Goal: Task Accomplishment & Management: Use online tool/utility

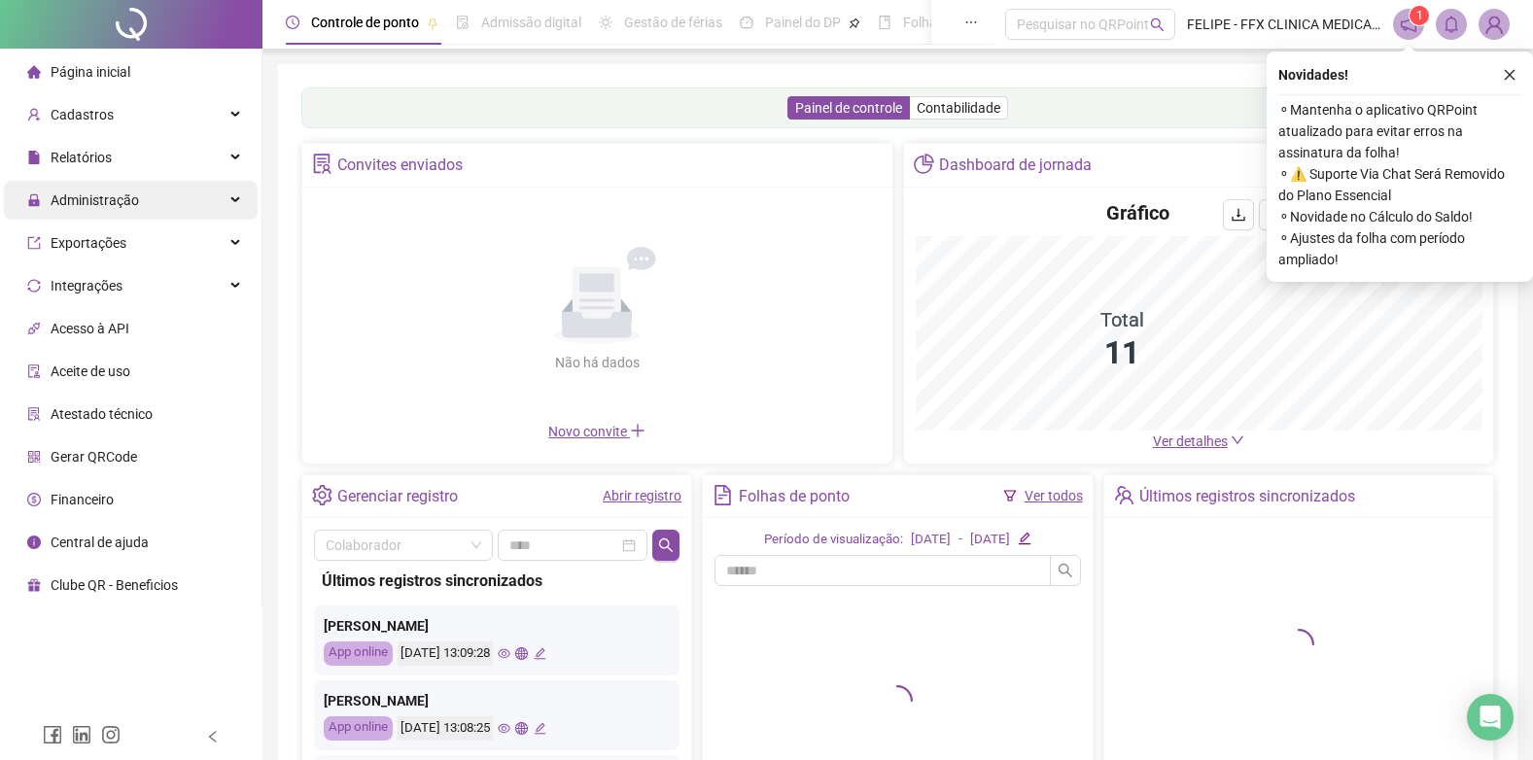
click at [117, 205] on span "Administração" at bounding box center [95, 201] width 88 height 16
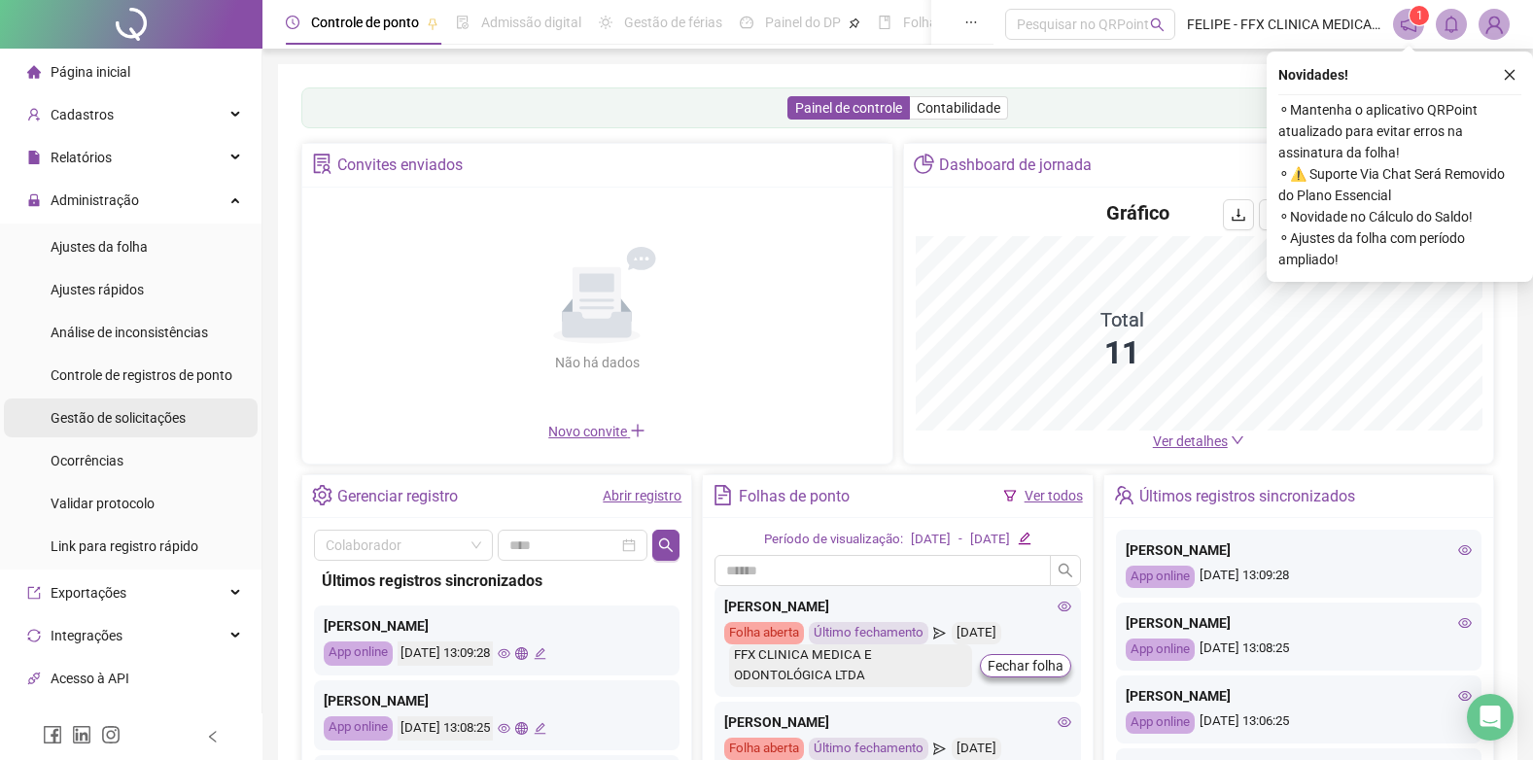
click at [102, 419] on span "Gestão de solicitações" at bounding box center [118, 418] width 135 height 16
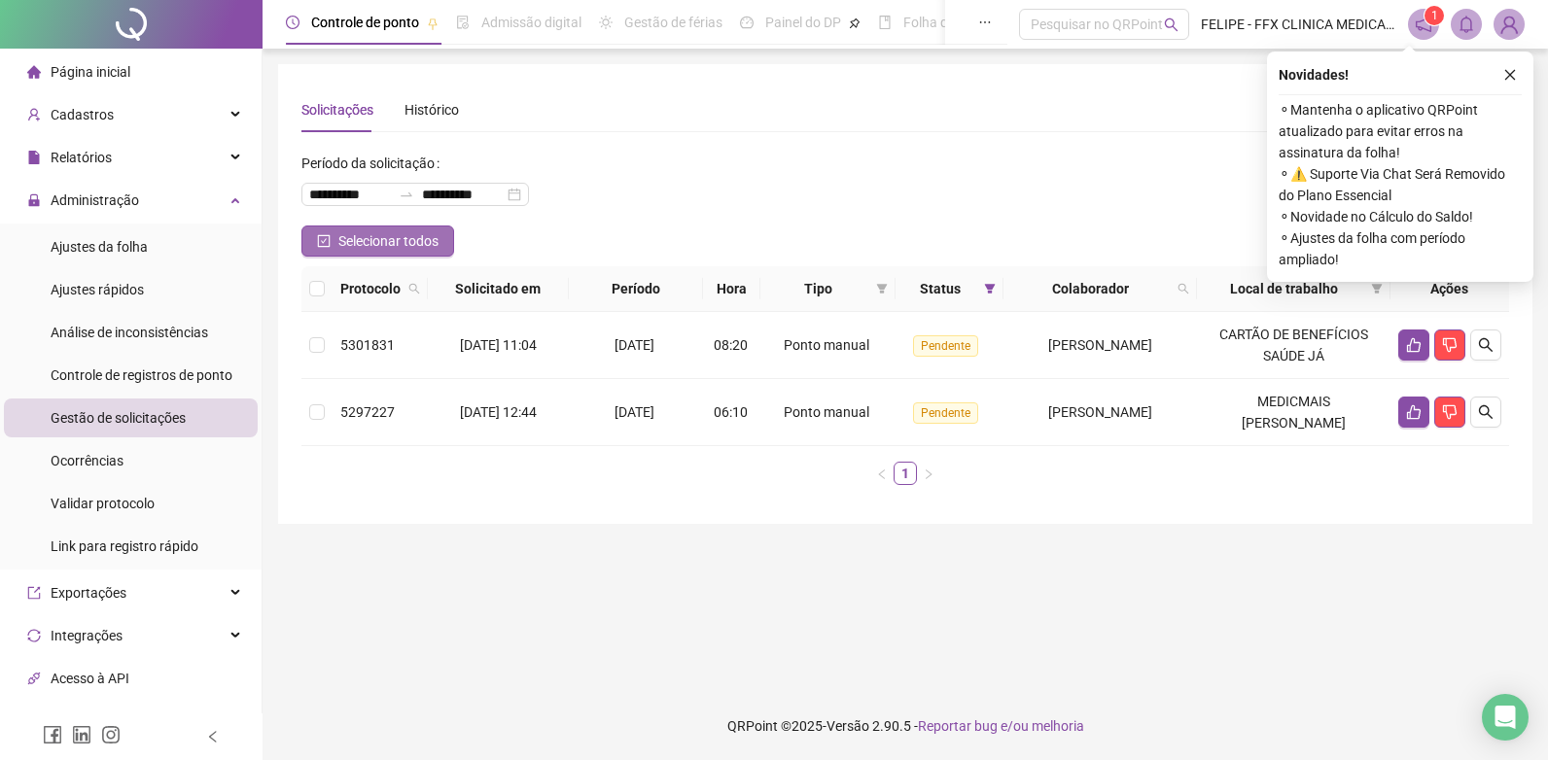
click at [334, 240] on button "Selecionar todos" at bounding box center [377, 241] width 153 height 31
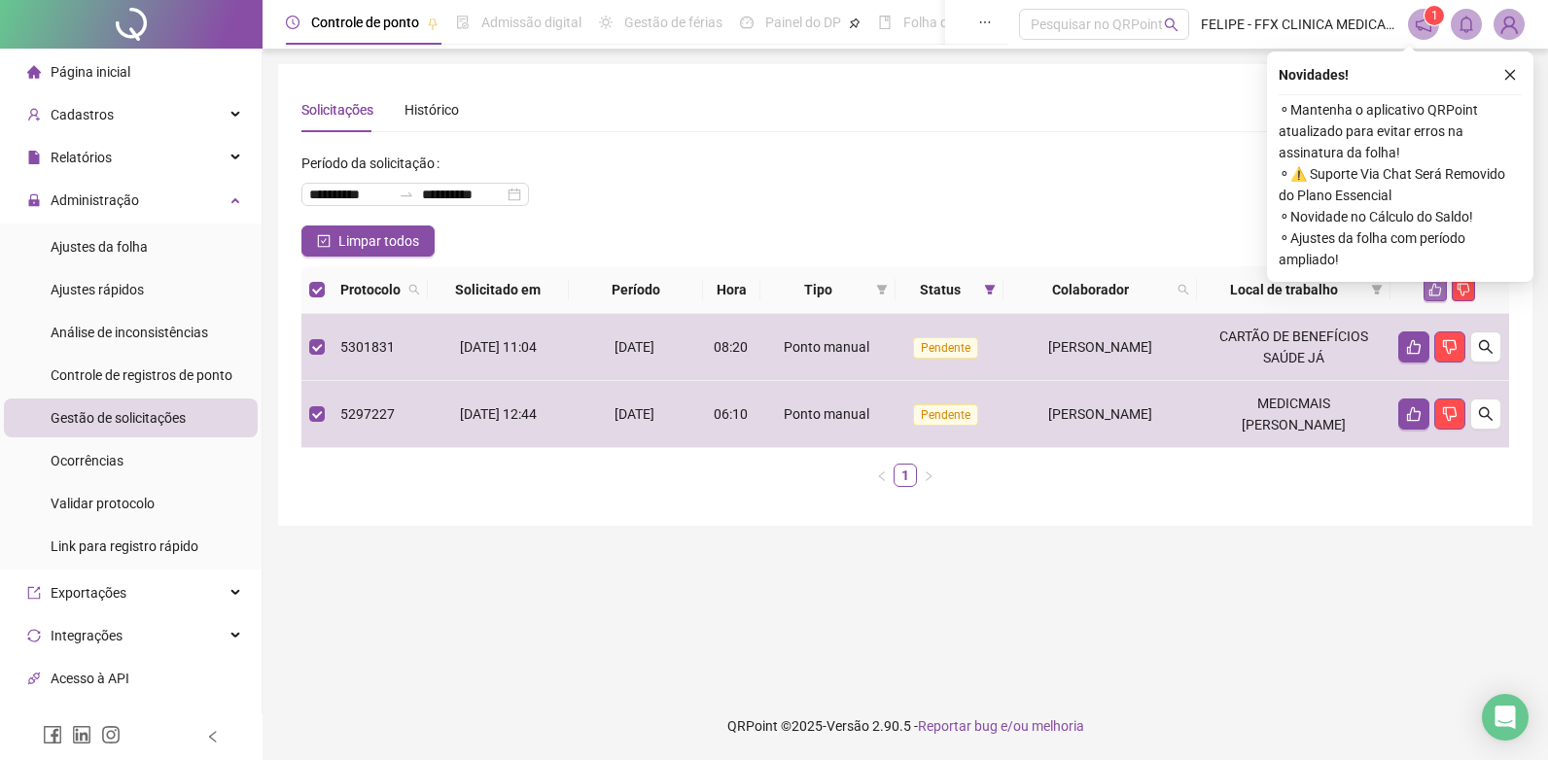
click at [1433, 294] on icon "like" at bounding box center [1435, 290] width 14 height 14
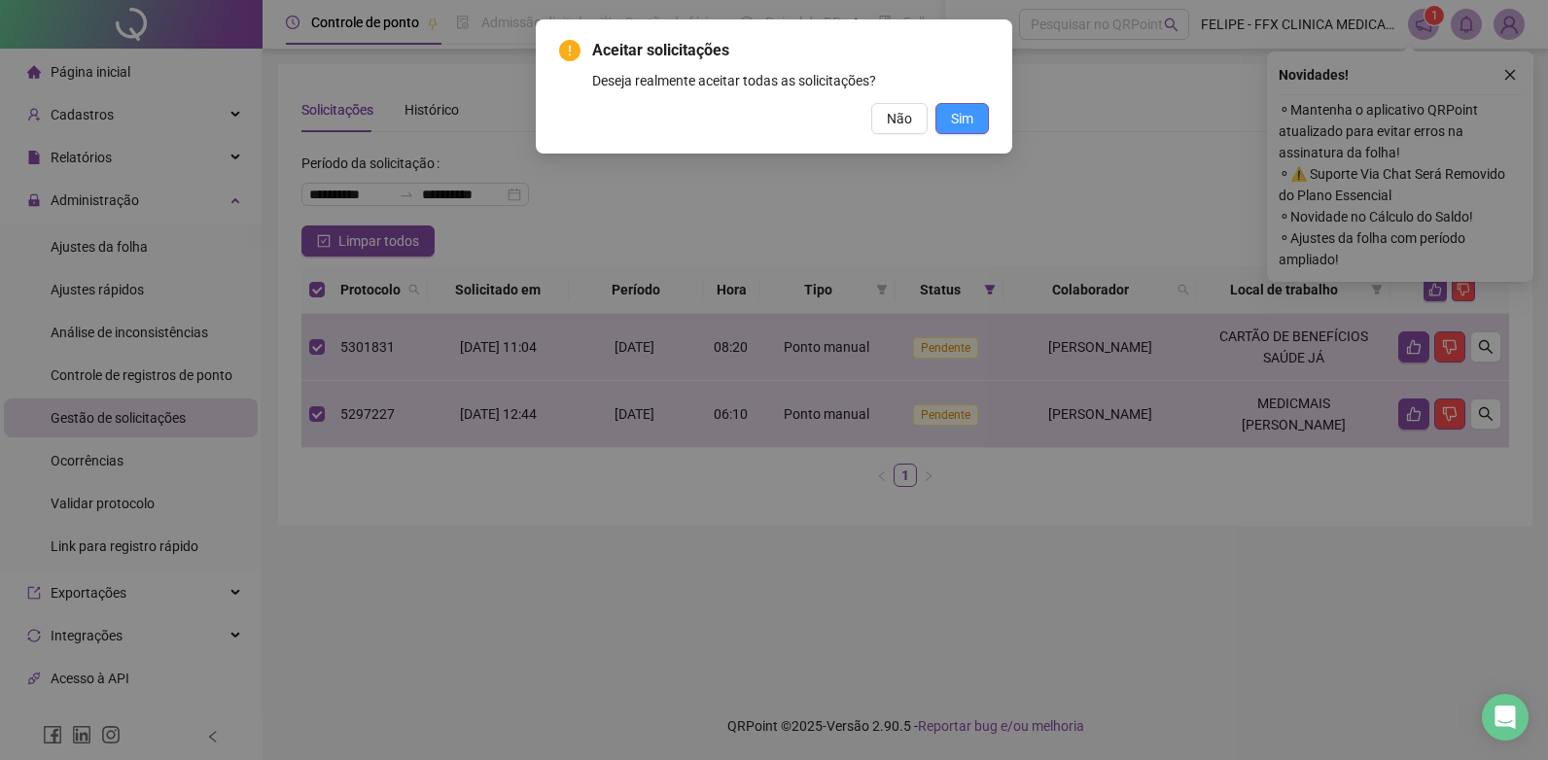
click at [948, 116] on button "Sim" at bounding box center [961, 118] width 53 height 31
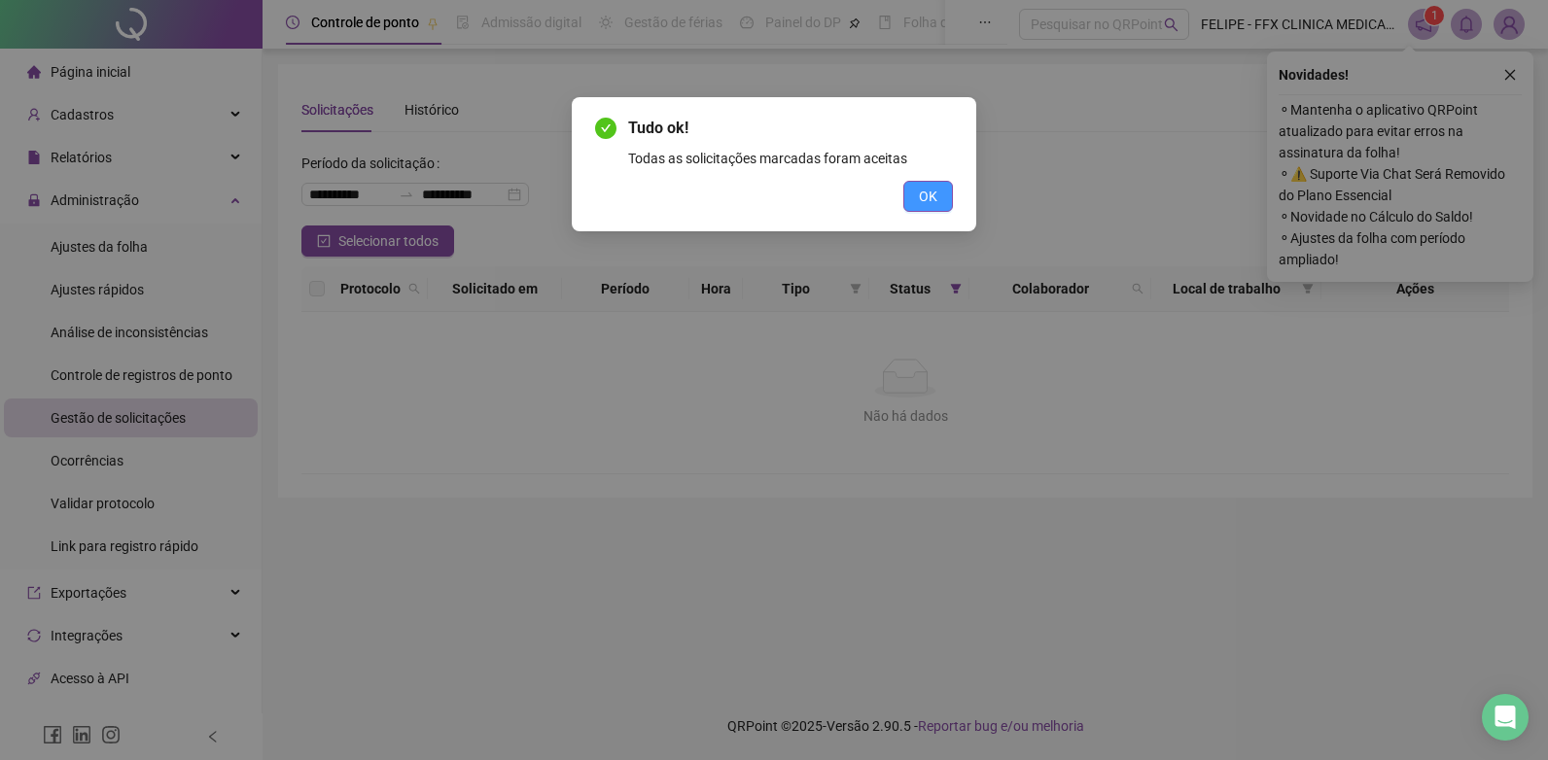
click at [944, 197] on button "OK" at bounding box center [928, 196] width 50 height 31
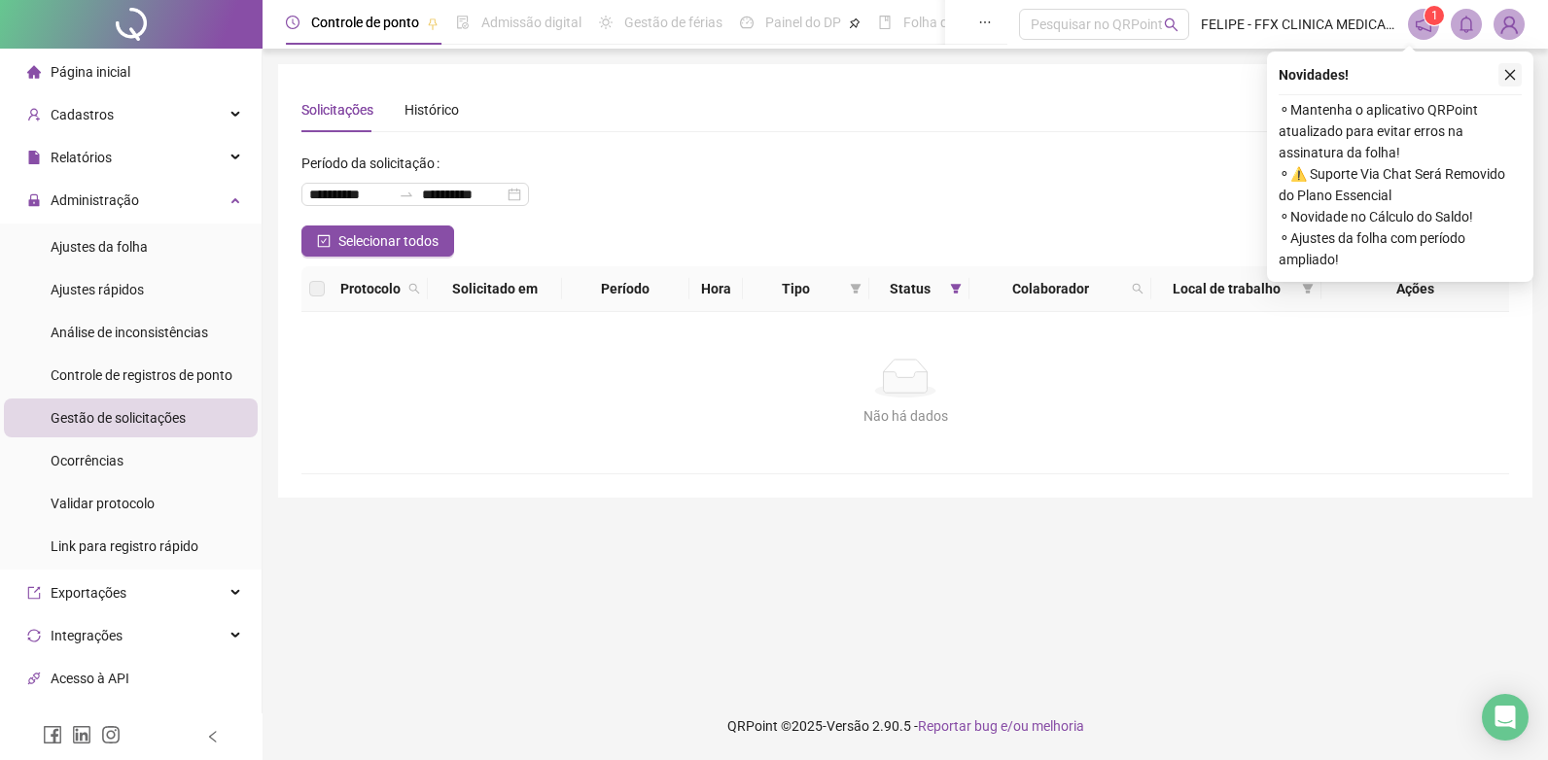
click at [1511, 77] on icon "close" at bounding box center [1510, 75] width 14 height 14
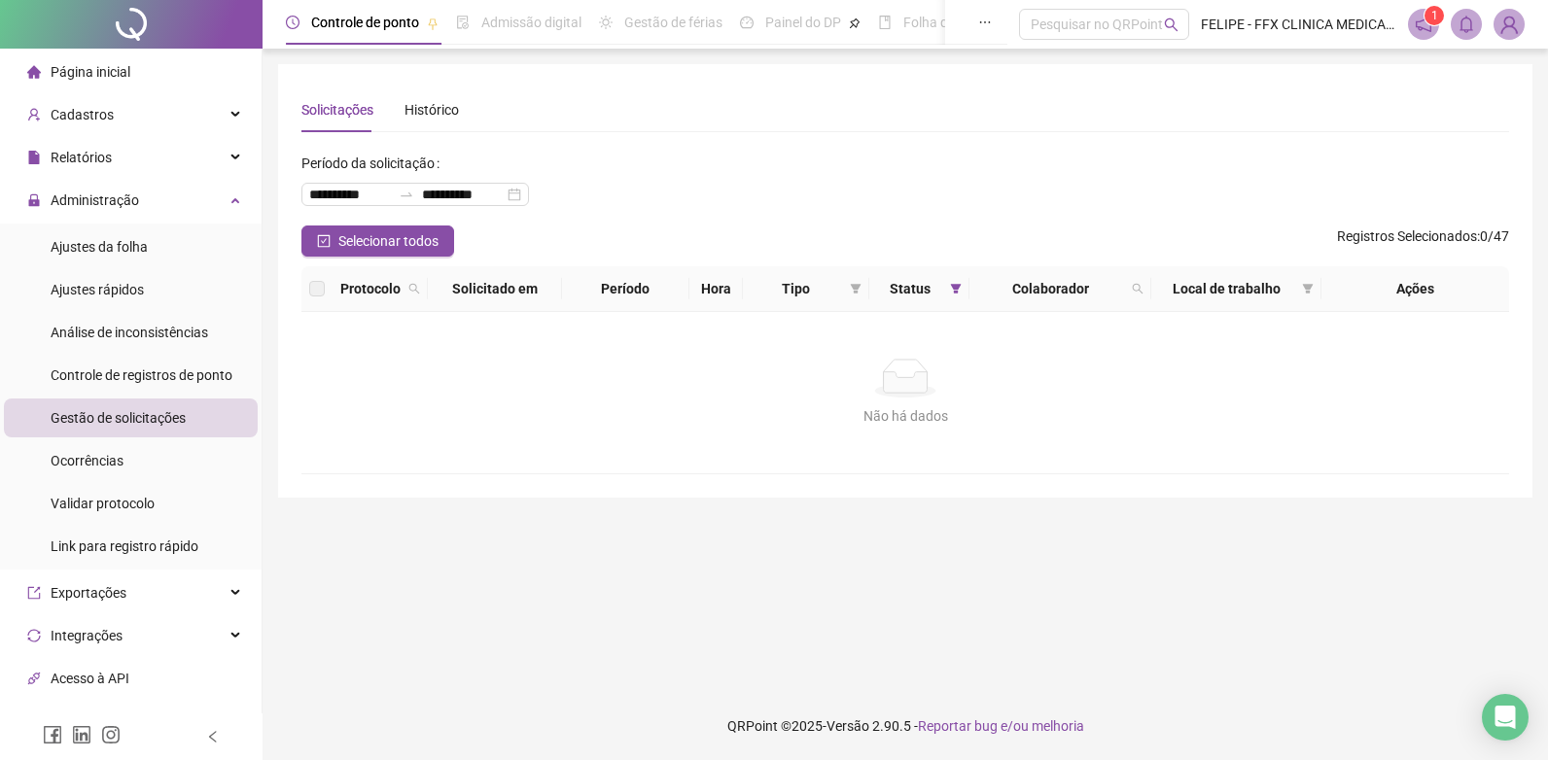
click at [756, 184] on div "**********" at bounding box center [905, 187] width 1208 height 78
drag, startPoint x: 88, startPoint y: 75, endPoint x: 110, endPoint y: 65, distance: 23.5
click at [94, 74] on span "Página inicial" at bounding box center [91, 72] width 80 height 16
